Goal: Transaction & Acquisition: Subscribe to service/newsletter

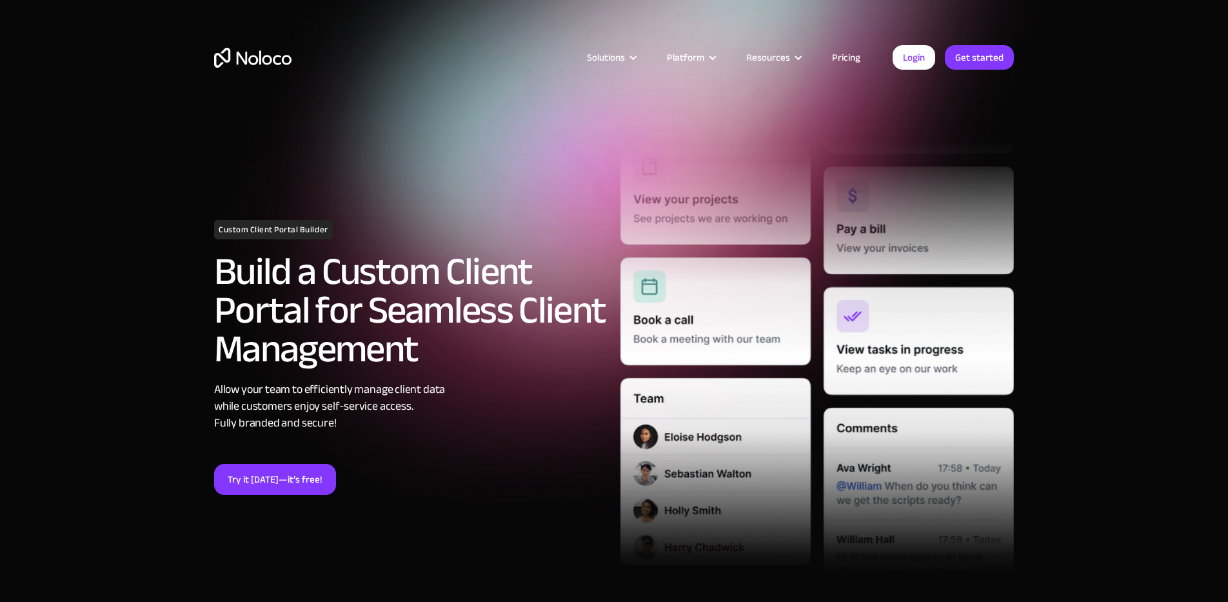
click at [127, 260] on section "Custom Client Portal Builder Build a Custom Client Portal for Seamless Client M…" at bounding box center [614, 360] width 1228 height 721
drag, startPoint x: 214, startPoint y: 223, endPoint x: 363, endPoint y: 235, distance: 149.6
click at [363, 235] on section "Custom Client Portal Builder Build a Custom Client Portal for Seamless Client M…" at bounding box center [614, 360] width 1228 height 721
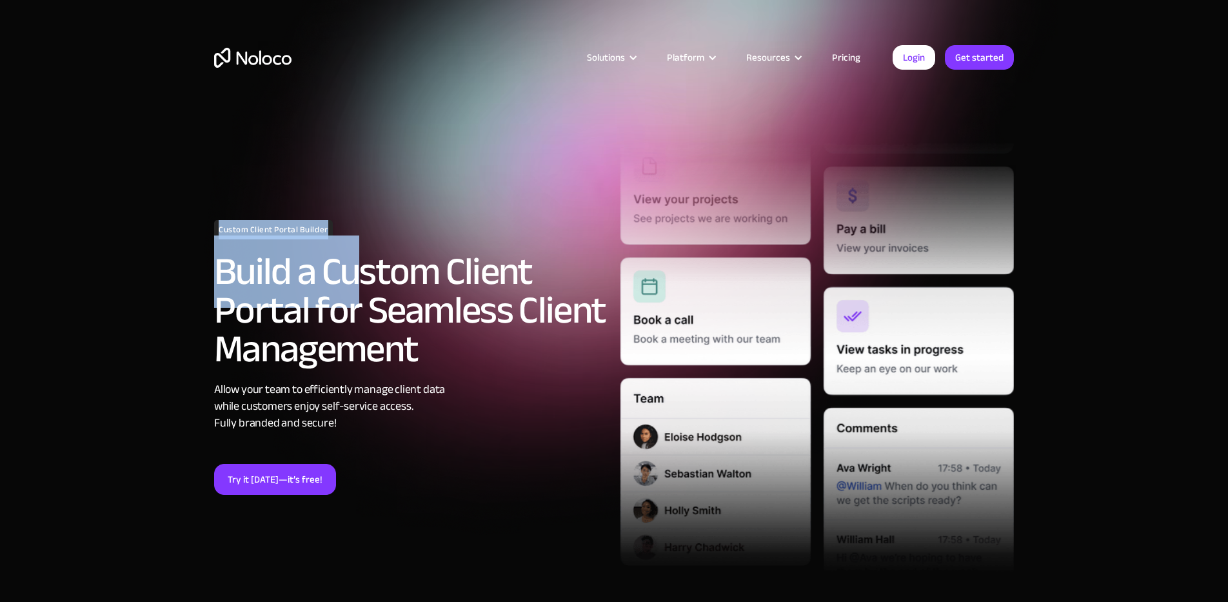
click at [363, 252] on h2 "Build a Custom Client Portal for Seamless Client Management" at bounding box center [410, 310] width 393 height 116
click at [406, 224] on div "Custom Client Portal Builder Build a Custom Client Portal for Seamless Client M…" at bounding box center [411, 357] width 406 height 275
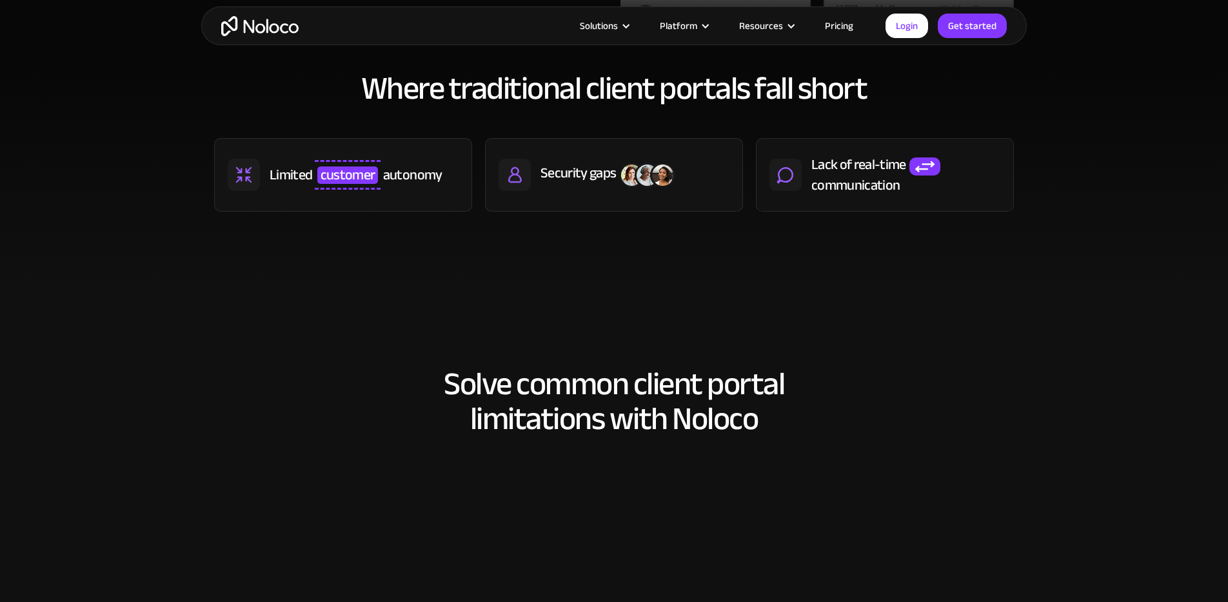
scroll to position [710, 0]
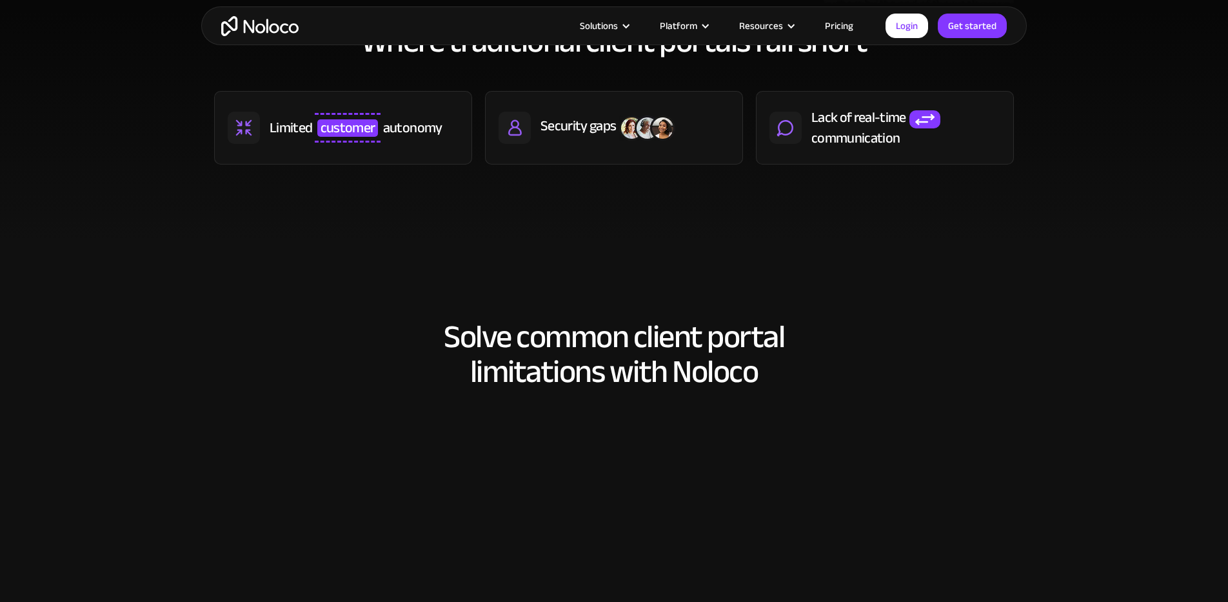
click at [427, 309] on div "Solve common client portal limitations with Noloco Self-serve client portal to …" at bounding box center [614, 551] width 826 height 490
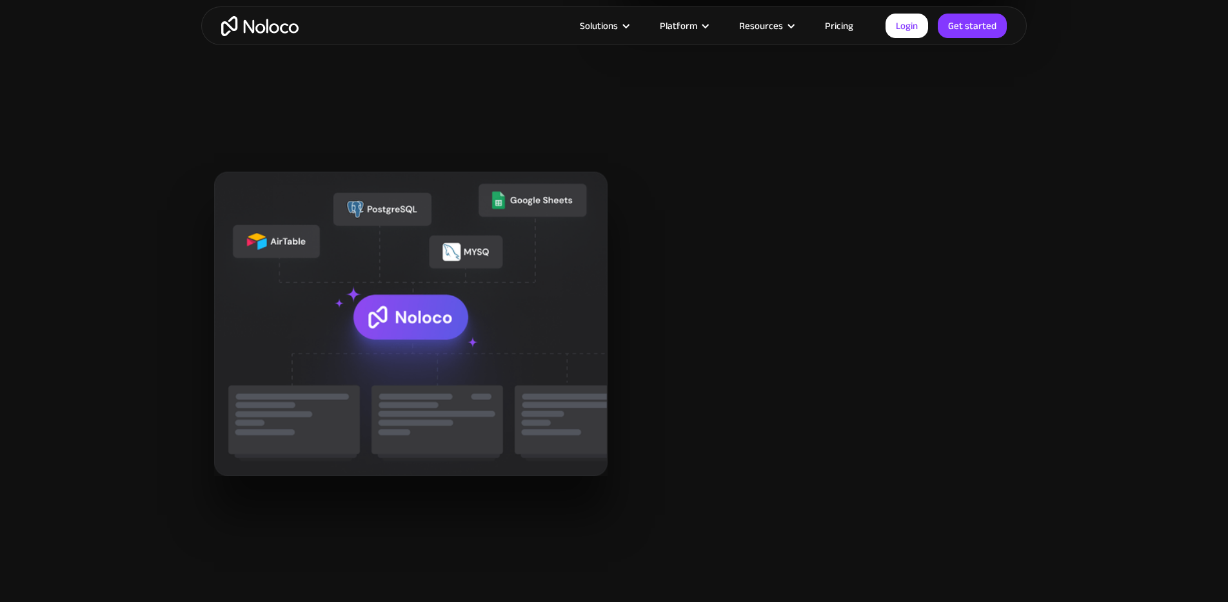
scroll to position [1484, 0]
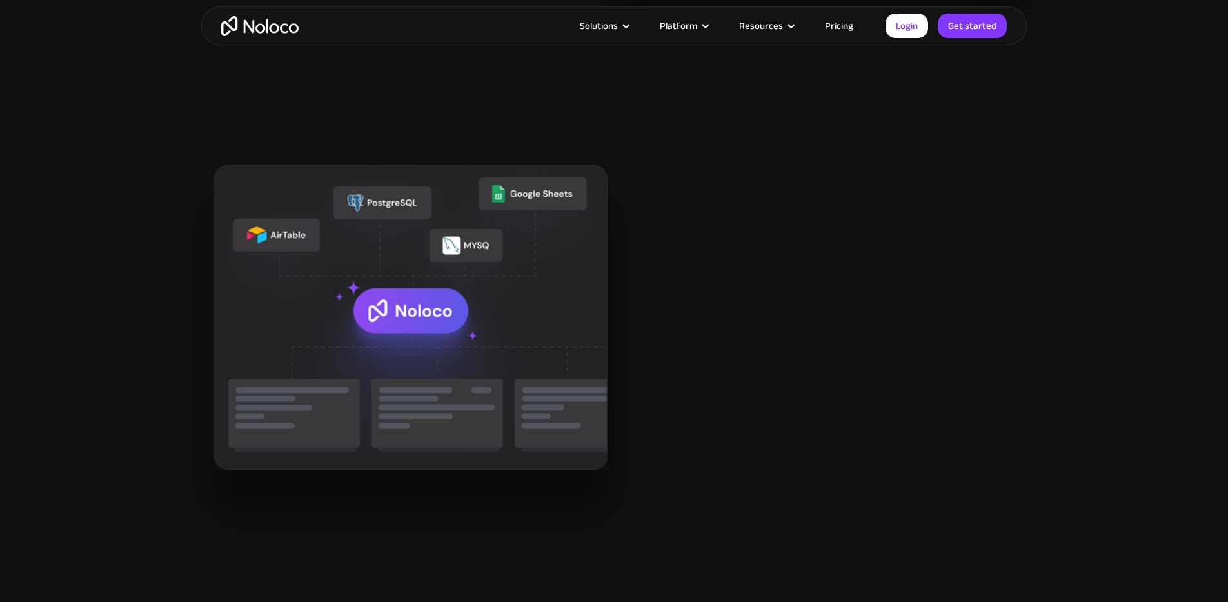
click at [784, 233] on span "your data" at bounding box center [779, 253] width 122 height 61
click at [957, 255] on h2 "All your data in one place for improved customer communication" at bounding box center [851, 287] width 326 height 105
click at [894, 304] on h2 "All your data in one place for improved customer communication" at bounding box center [851, 287] width 326 height 105
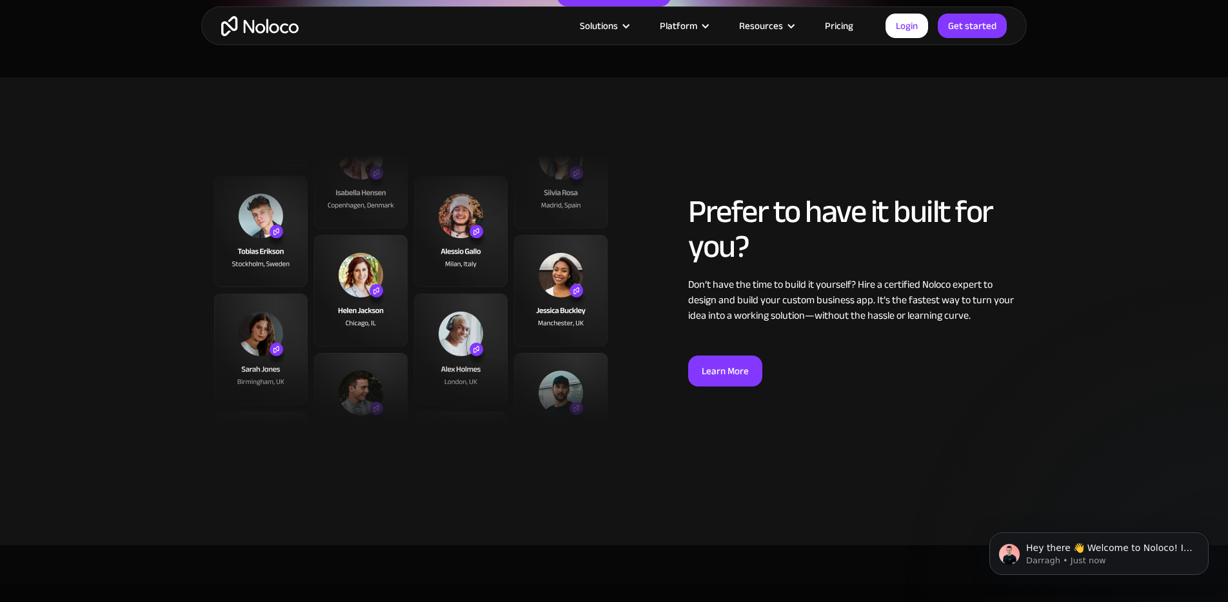
scroll to position [3225, 0]
click at [82, 283] on section "Prefer to have it built for you? Don’t have the time to build it yourself? Hire…" at bounding box center [614, 310] width 1228 height 468
click at [149, 273] on section "Prefer to have it built for you? Don’t have the time to build it yourself? Hire…" at bounding box center [614, 310] width 1228 height 468
click at [631, 35] on div "Solutions Use Cases Business Types Project Management Keep track of customers, …" at bounding box center [614, 25] width 826 height 39
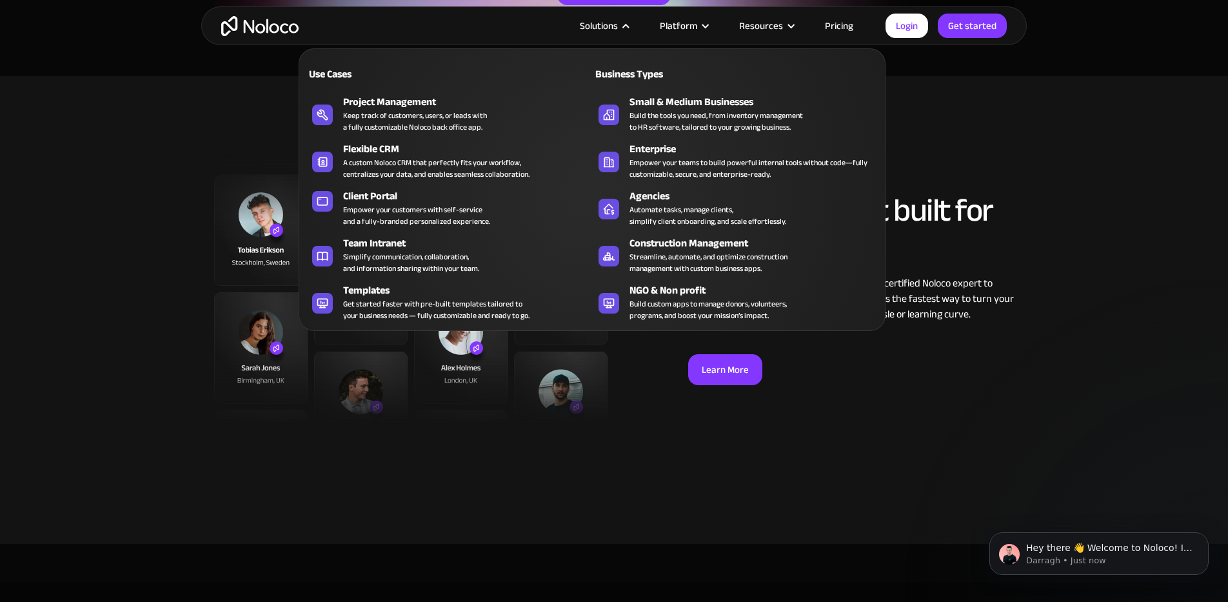
click at [612, 22] on div "Solutions" at bounding box center [599, 25] width 38 height 17
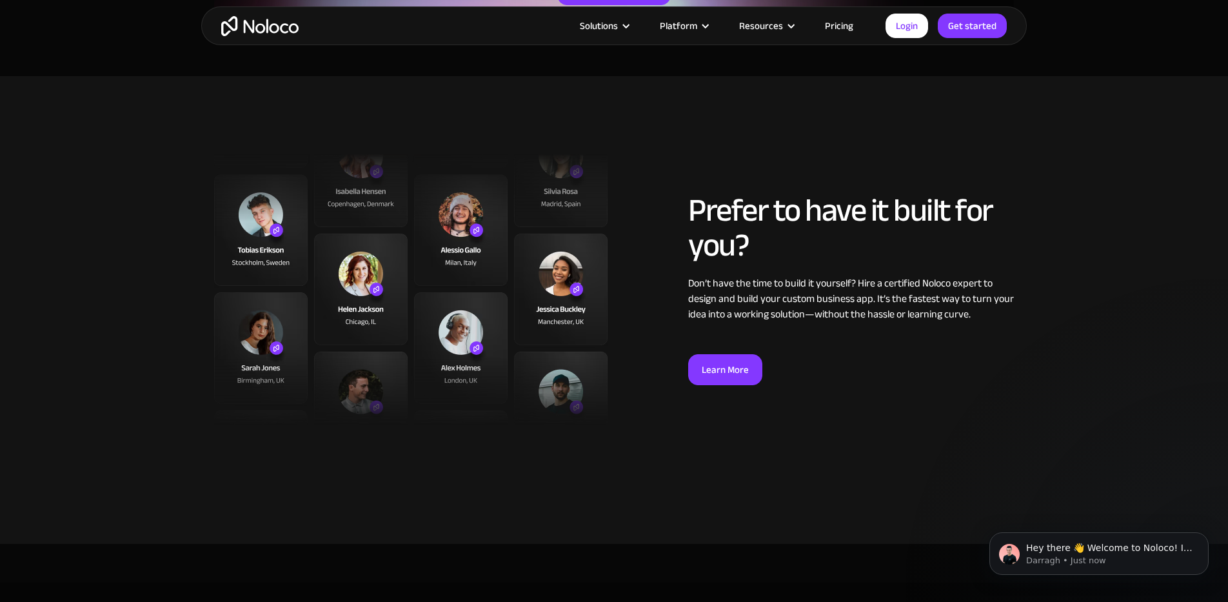
click at [611, 23] on div "Solutions" at bounding box center [599, 25] width 38 height 17
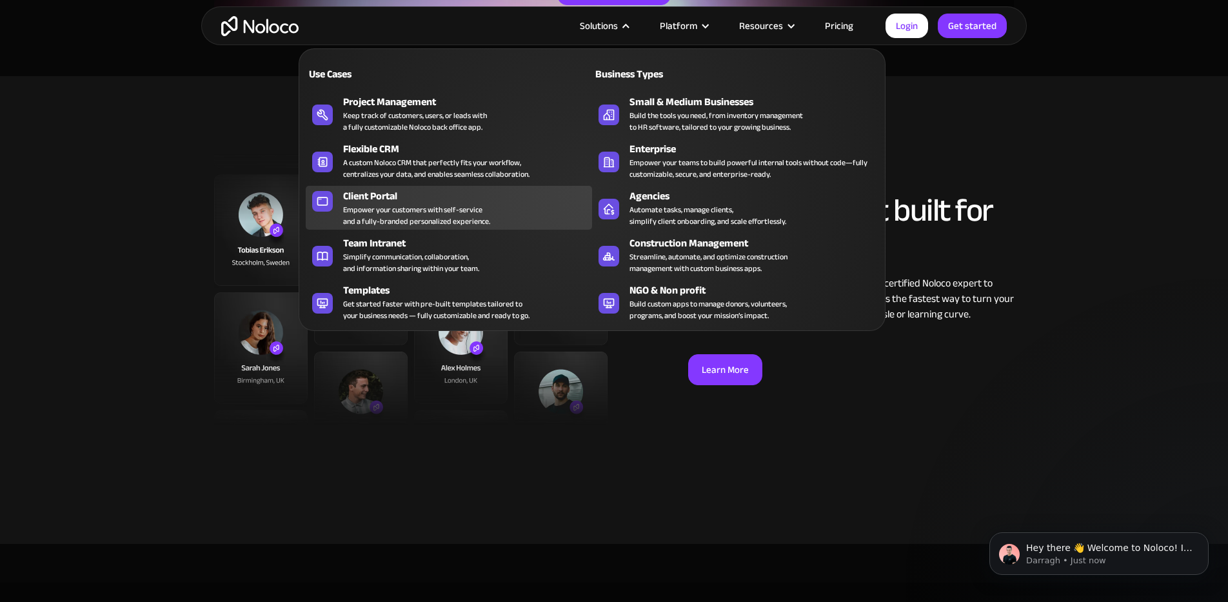
click at [413, 208] on div "Empower your customers with self-service and a fully-branded personalized exper…" at bounding box center [416, 215] width 147 height 23
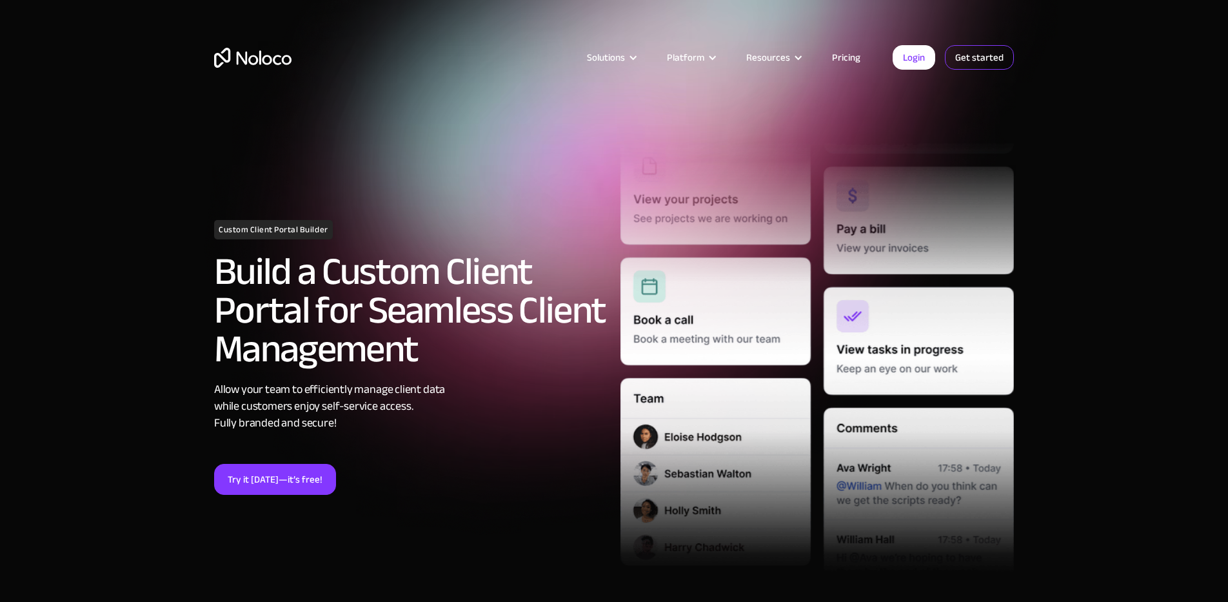
click at [0, 0] on link "Get started" at bounding box center [0, 0] width 0 height 0
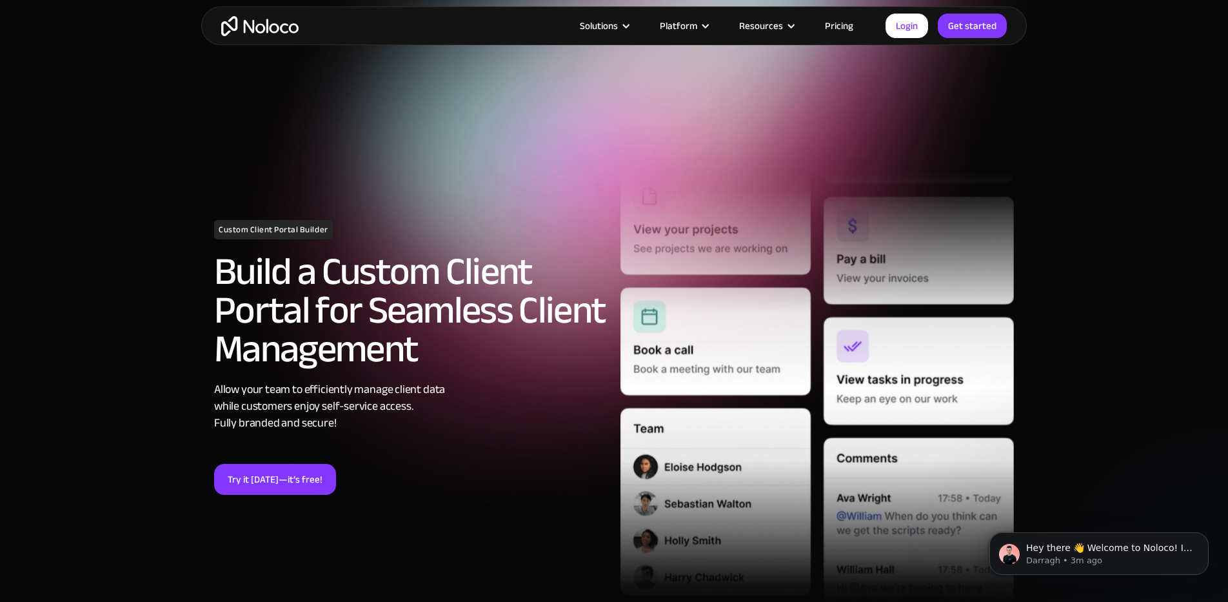
scroll to position [516, 0]
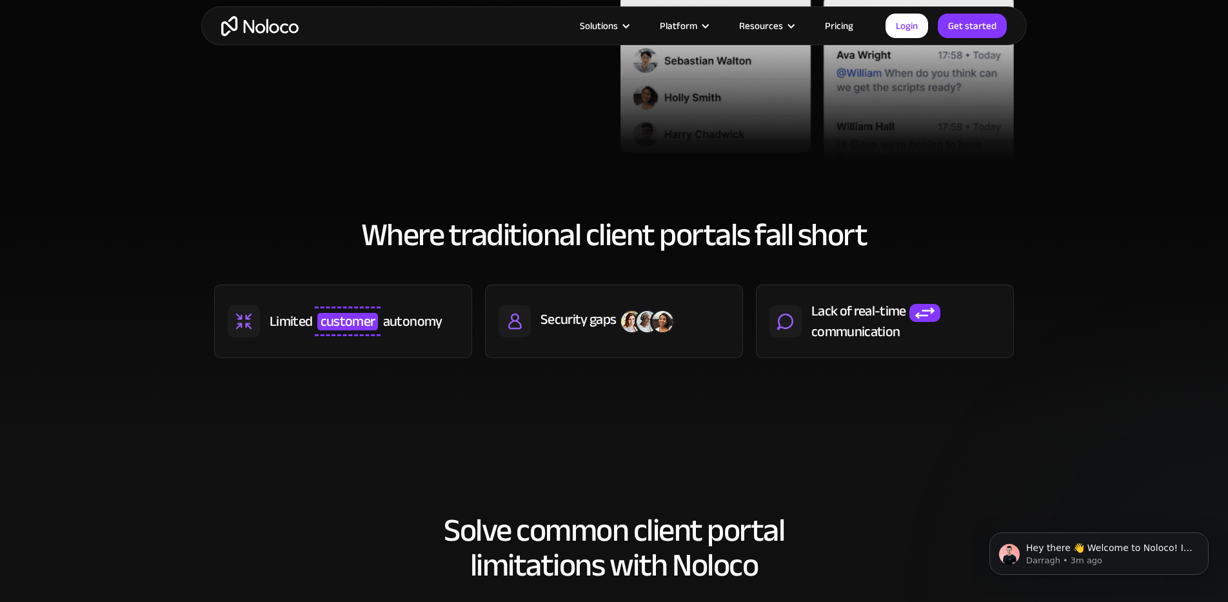
click at [348, 417] on section "Where traditional client portals fall short Limited customer autonomy Security …" at bounding box center [614, 319] width 1228 height 231
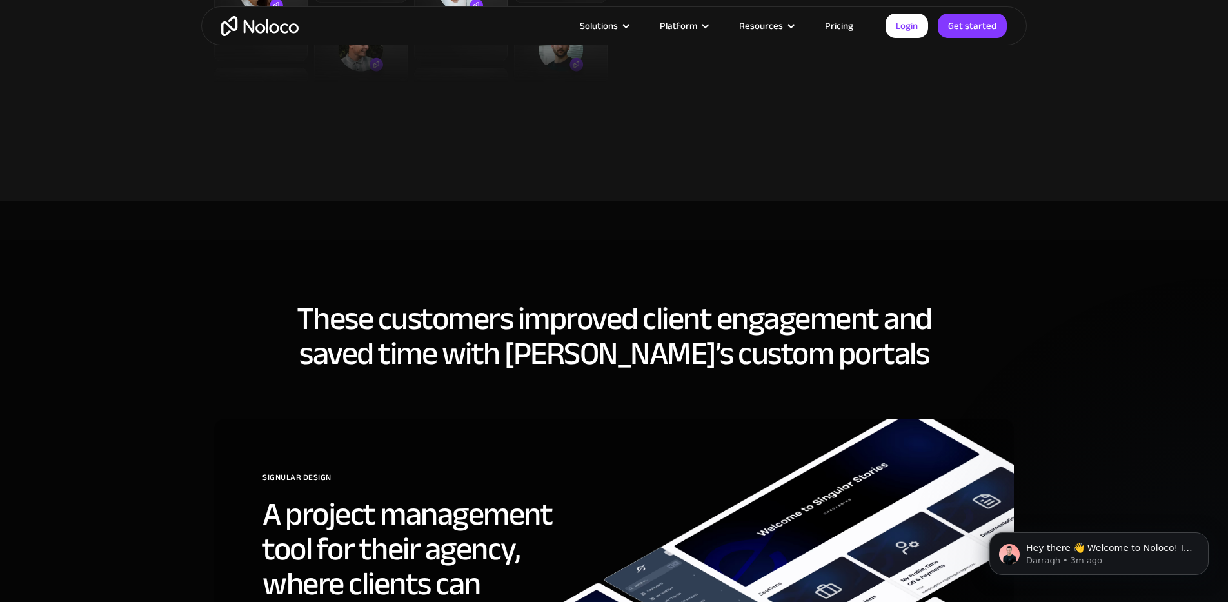
scroll to position [3870, 0]
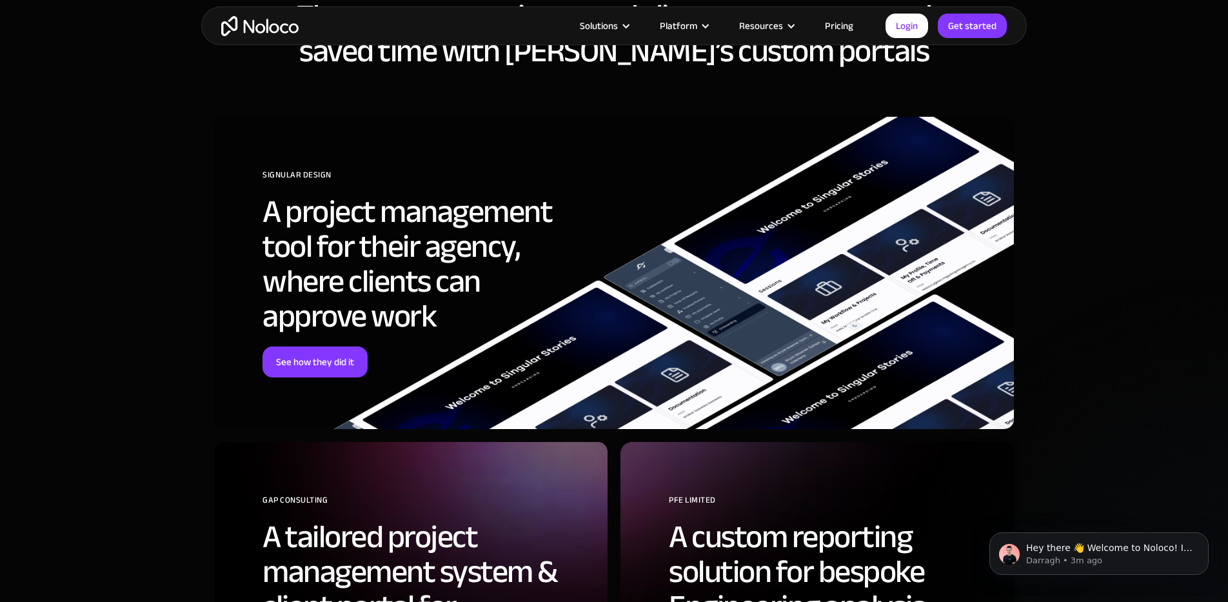
click at [1167, 221] on section "These customers improved client engagement and saved time with Noloco’s custom …" at bounding box center [614, 477] width 1228 height 1080
click at [841, 28] on link "Pricing" at bounding box center [839, 25] width 61 height 17
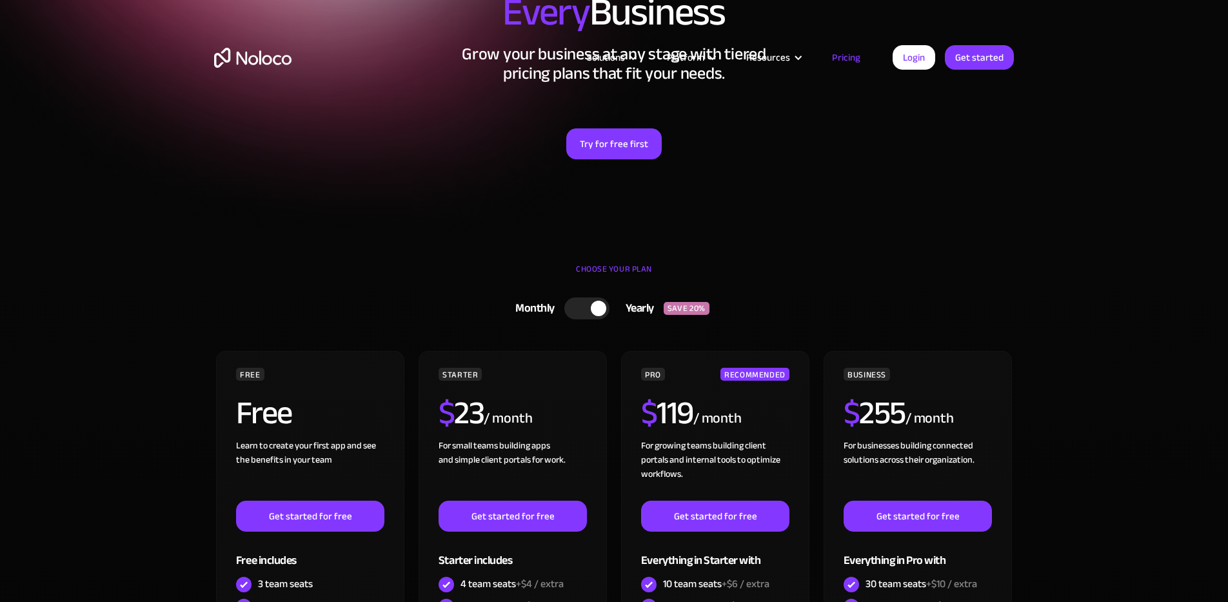
scroll to position [194, 0]
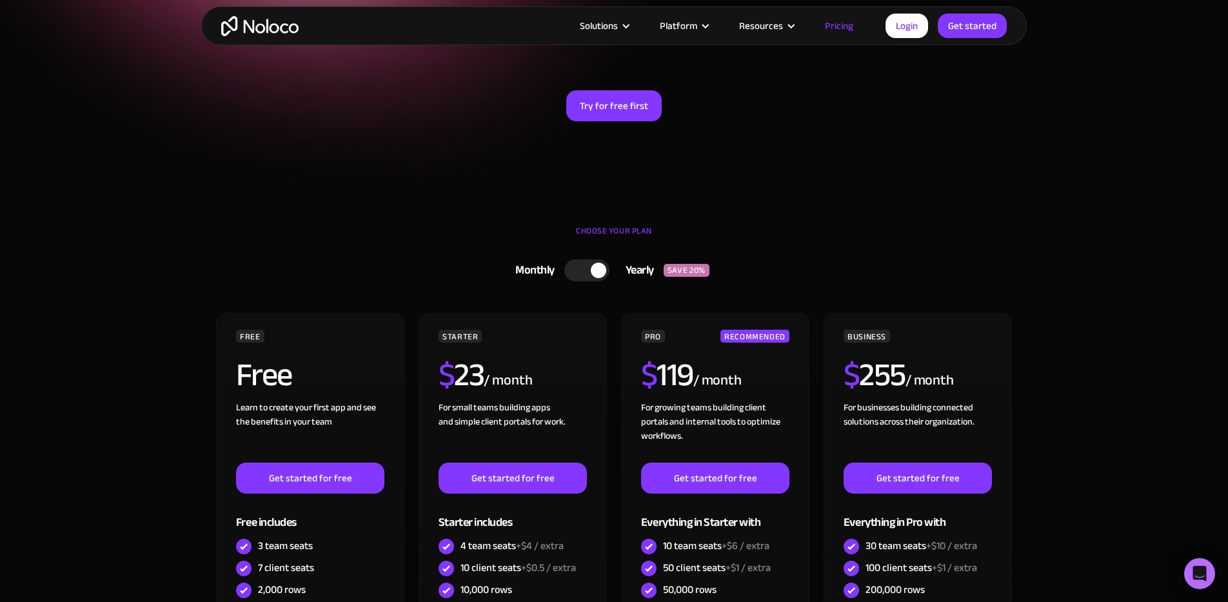
click at [974, 201] on section "Flexible Pricing Designed for Every Business Grow your business at any stage wi…" at bounding box center [614, 7] width 1228 height 402
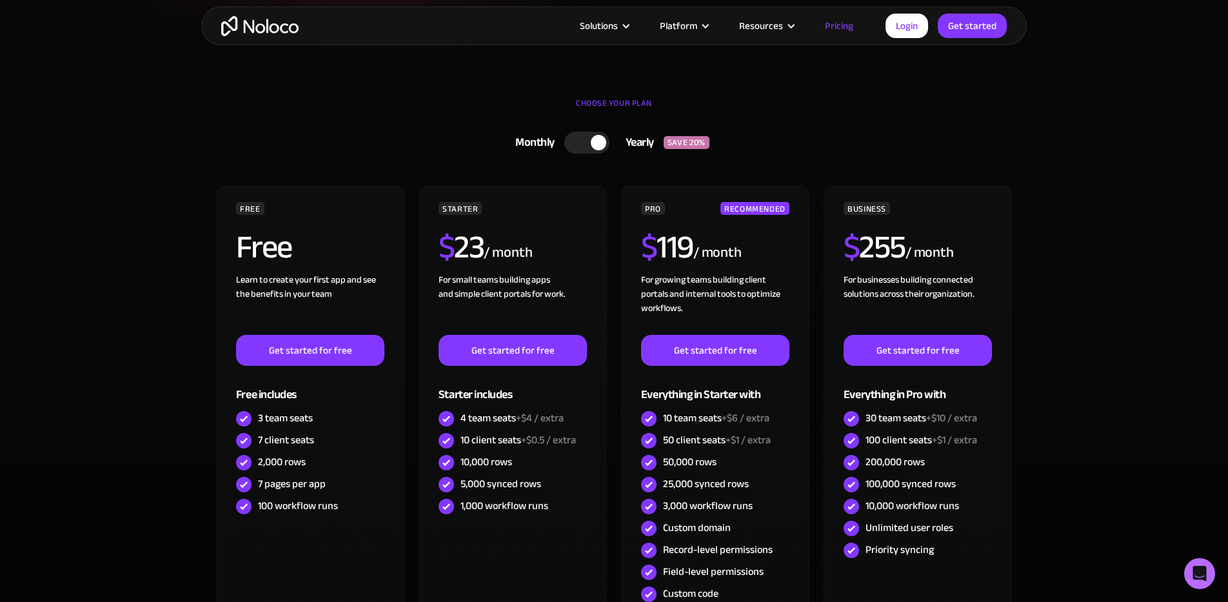
scroll to position [323, 0]
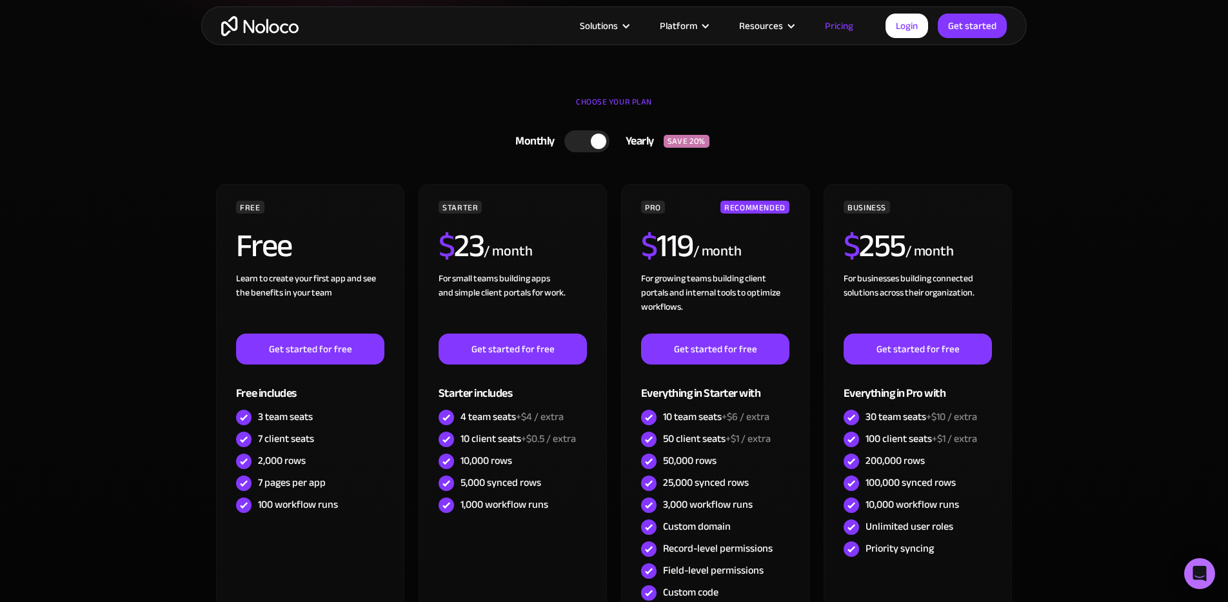
click at [1057, 230] on section "CHOOSE YOUR PLAN Monthly Yearly SAVE 20% Monthly Yearly SAVE 20% FREE Free Lear…" at bounding box center [614, 417] width 1228 height 677
click at [1101, 339] on section "CHOOSE YOUR PLAN Monthly Yearly SAVE 20% Monthly Yearly SAVE 20% FREE Free Lear…" at bounding box center [614, 417] width 1228 height 677
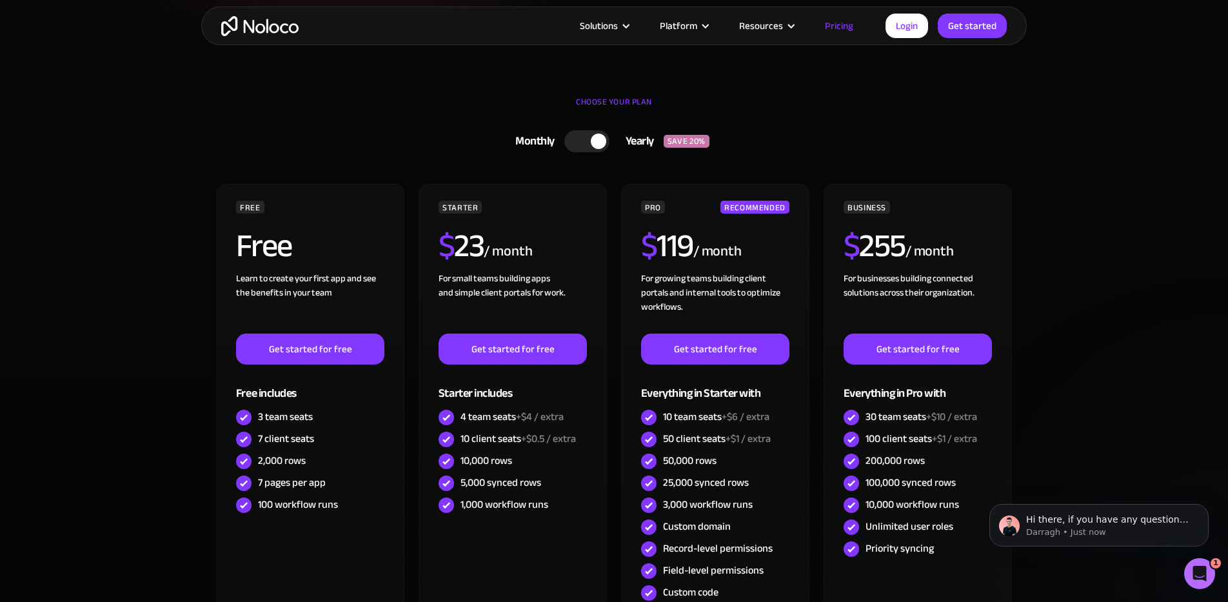
scroll to position [0, 0]
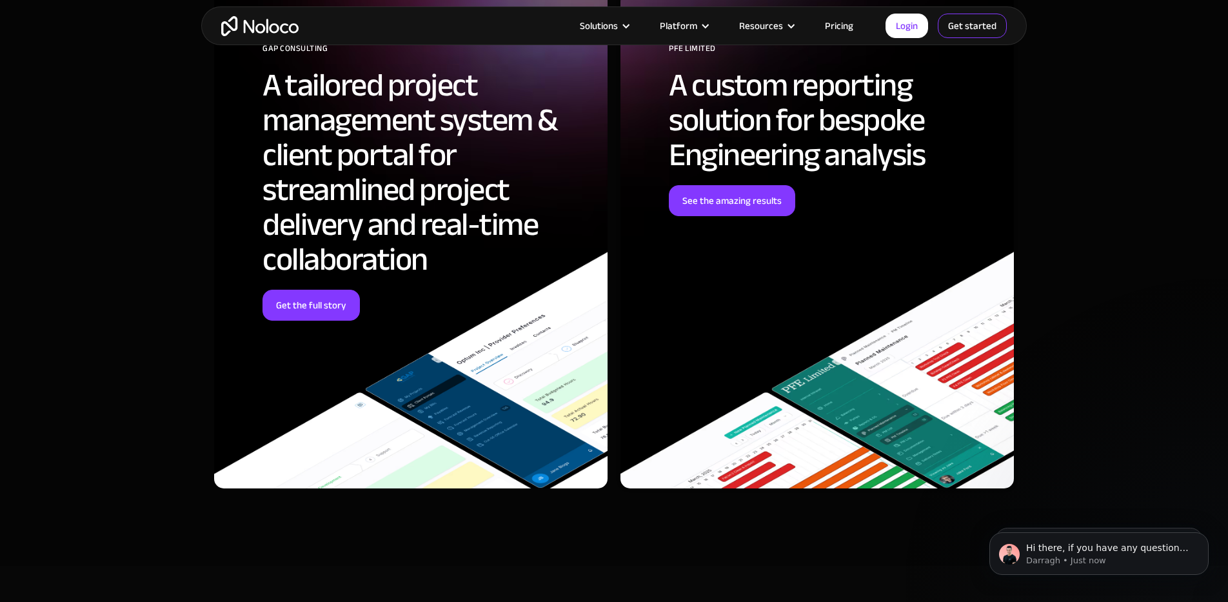
click at [0, 0] on link "Get started" at bounding box center [0, 0] width 0 height 0
